Goal: Information Seeking & Learning: Learn about a topic

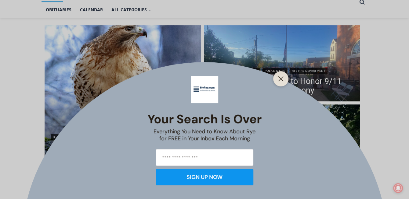
scroll to position [157, 0]
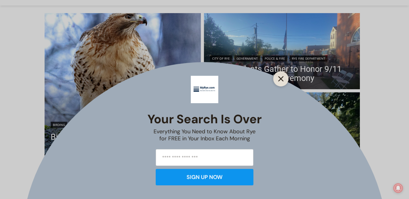
click at [278, 79] on icon "Close" at bounding box center [280, 78] width 5 height 5
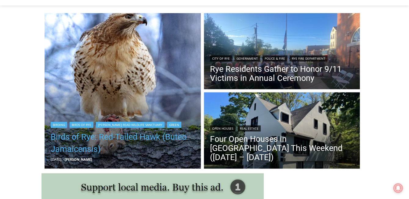
click at [141, 141] on link "Birds of Rye: Red-Tailed Hawk (Buteo Jamaicensis)" at bounding box center [123, 143] width 144 height 24
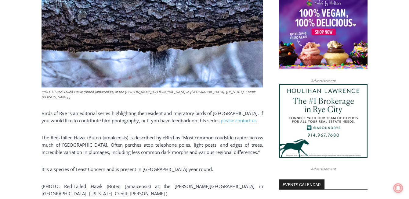
scroll to position [521, 0]
